Goal: Task Accomplishment & Management: Complete application form

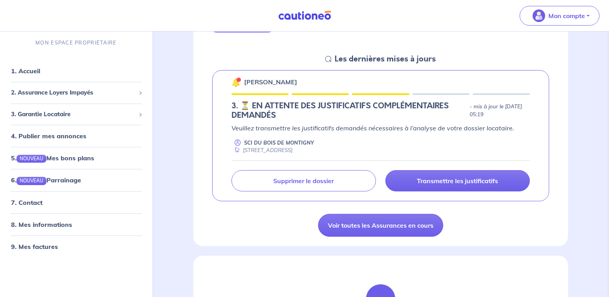
scroll to position [118, 0]
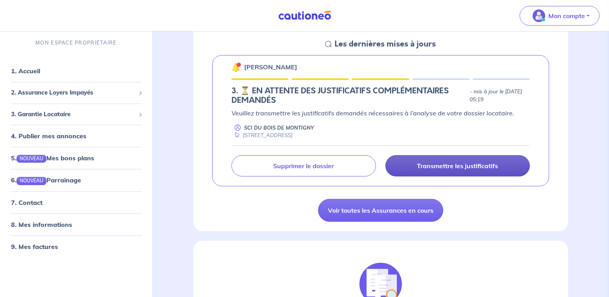
click at [470, 166] on p "Transmettre les justificatifs" at bounding box center [457, 166] width 81 height 8
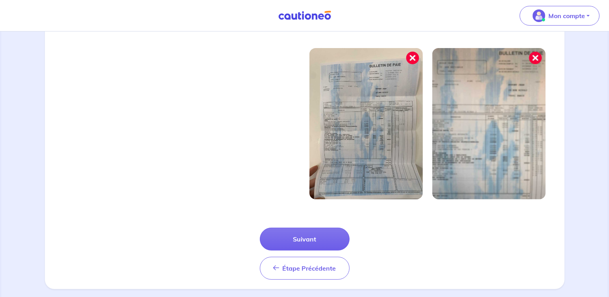
scroll to position [266, 0]
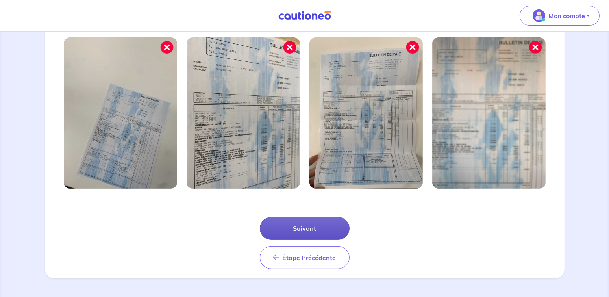
click at [304, 227] on button "Suivant" at bounding box center [305, 228] width 90 height 23
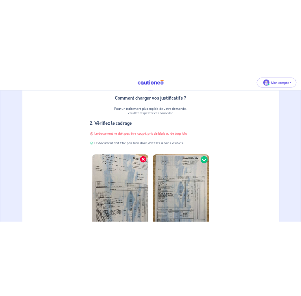
scroll to position [0, 0]
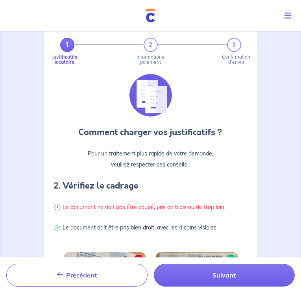
click at [224, 139] on p "Comment charger vos justificatifs ?" at bounding box center [151, 132] width 194 height 13
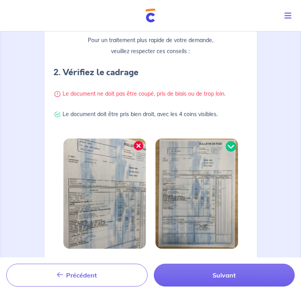
scroll to position [249, 0]
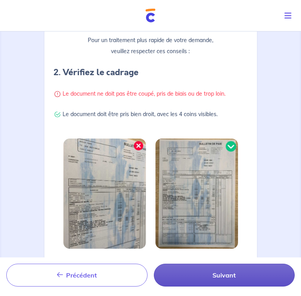
click at [154, 264] on button "Suivant" at bounding box center [224, 275] width 141 height 23
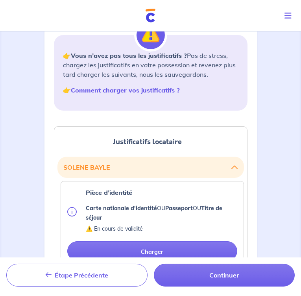
scroll to position [118, 0]
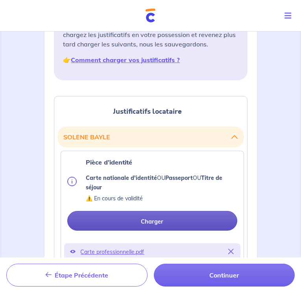
click at [237, 211] on button "Charger" at bounding box center [152, 221] width 170 height 20
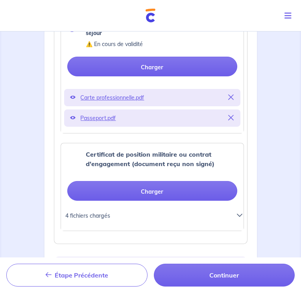
scroll to position [275, 0]
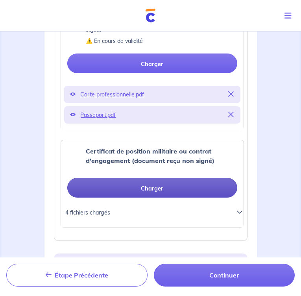
click at [237, 178] on button "Charger" at bounding box center [152, 188] width 170 height 20
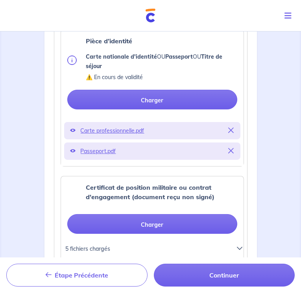
scroll to position [236, 0]
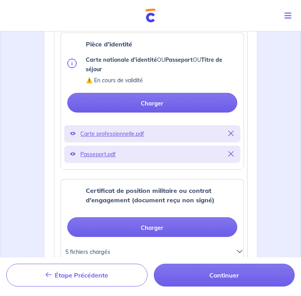
click at [242, 249] on icon at bounding box center [240, 252] width 6 height 6
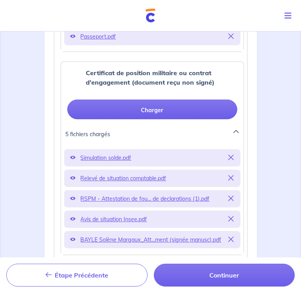
scroll to position [354, 0]
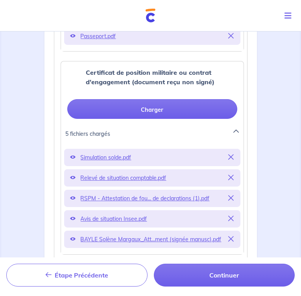
click at [81, 234] on p "BAYLE Solène Margaux_Att...ment (signée manusc).pdf" at bounding box center [152, 239] width 143 height 11
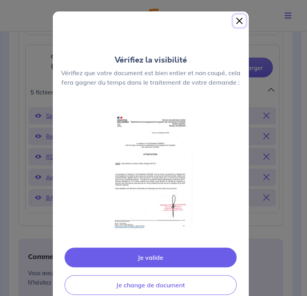
click at [238, 19] on button "Close" at bounding box center [239, 21] width 13 height 13
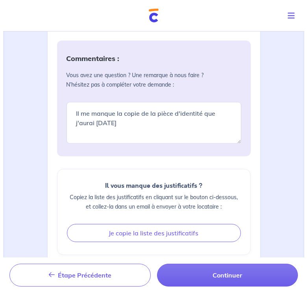
scroll to position [609, 0]
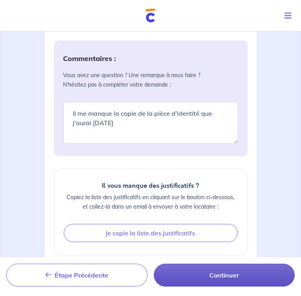
click at [154, 264] on button "Continuer" at bounding box center [224, 275] width 141 height 23
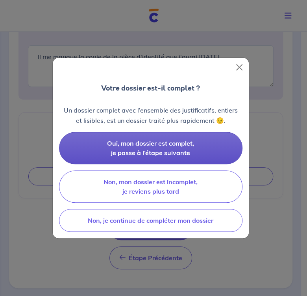
click at [168, 142] on span "Oui, mon dossier est complet, je passe à l’étape suivante" at bounding box center [150, 147] width 87 height 17
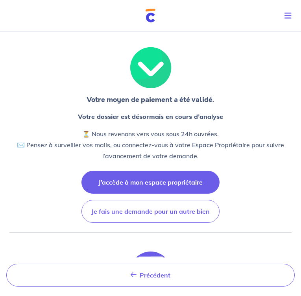
click at [155, 181] on button "J’accède à mon espace propriétaire" at bounding box center [150, 182] width 138 height 23
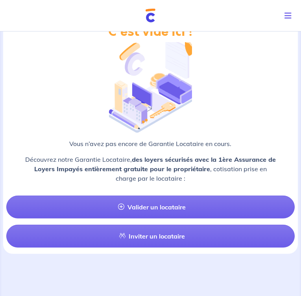
scroll to position [866, 0]
